Goal: Navigation & Orientation: Find specific page/section

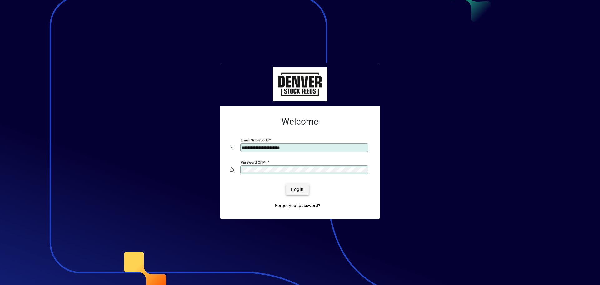
click at [297, 188] on span "Login" at bounding box center [297, 189] width 13 height 7
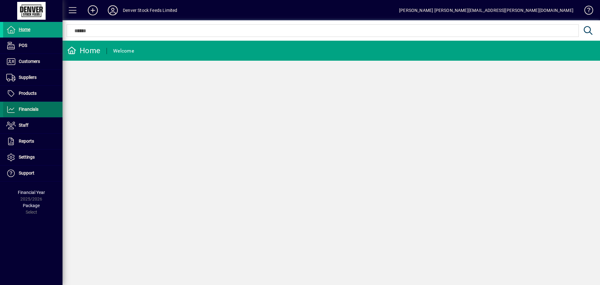
click at [27, 113] on link "Financials" at bounding box center [32, 110] width 59 height 16
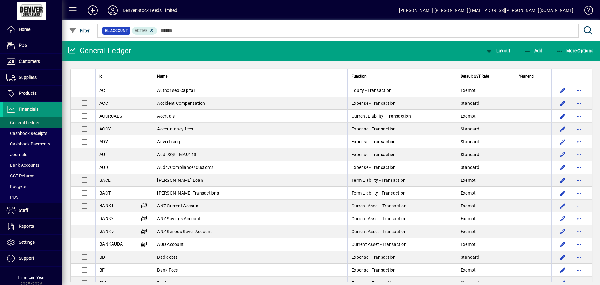
click at [23, 108] on span "Financials" at bounding box center [29, 109] width 20 height 5
click at [18, 26] on span at bounding box center [32, 29] width 59 height 15
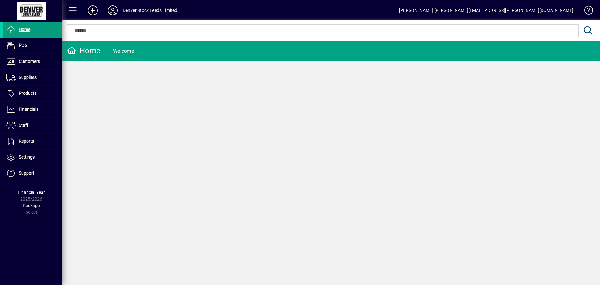
click at [34, 8] on div at bounding box center [31, 11] width 59 height 18
click at [73, 10] on span at bounding box center [72, 10] width 15 height 15
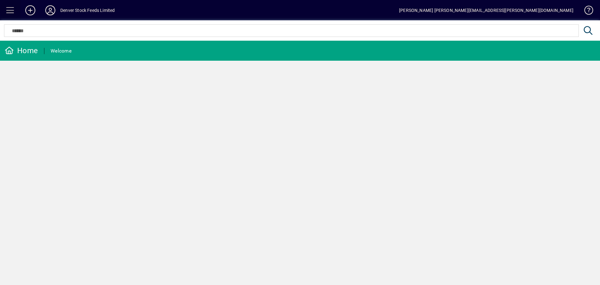
click at [10, 8] on span at bounding box center [10, 10] width 15 height 15
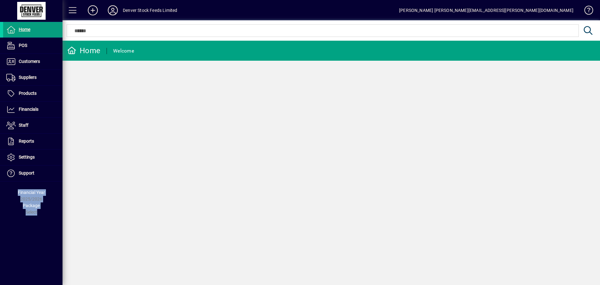
drag, startPoint x: 44, startPoint y: 224, endPoint x: 3, endPoint y: 192, distance: 51.6
click at [3, 192] on div "Home POS Customers Invoices Payments Quotes Backorders Communications Suppliers…" at bounding box center [31, 142] width 63 height 285
click at [3, 192] on div "Financial Year 2025/2026" at bounding box center [31, 195] width 63 height 13
drag, startPoint x: 3, startPoint y: 192, endPoint x: 30, endPoint y: 226, distance: 43.2
click at [30, 226] on div "Home POS Customers Invoices Payments Quotes Backorders Communications Suppliers…" at bounding box center [31, 142] width 63 height 285
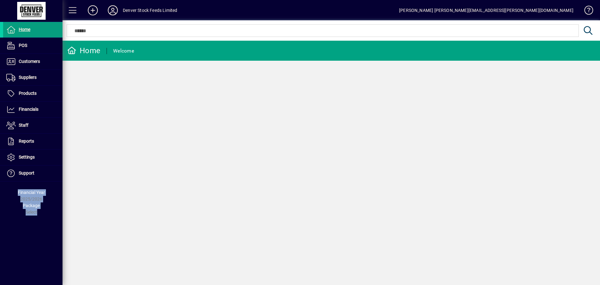
click at [30, 226] on div "Home POS Customers Invoices Payments Quotes Backorders Communications Suppliers…" at bounding box center [31, 142] width 63 height 285
drag, startPoint x: 30, startPoint y: 226, endPoint x: 7, endPoint y: 184, distance: 48.3
click at [7, 184] on div "Home POS Customers Invoices Payments Quotes Backorders Communications Suppliers…" at bounding box center [31, 142] width 63 height 285
click at [13, 214] on div "Package Select" at bounding box center [31, 208] width 63 height 13
click at [233, 202] on div "Home Welcome" at bounding box center [332, 163] width 538 height 244
